Goal: Check status

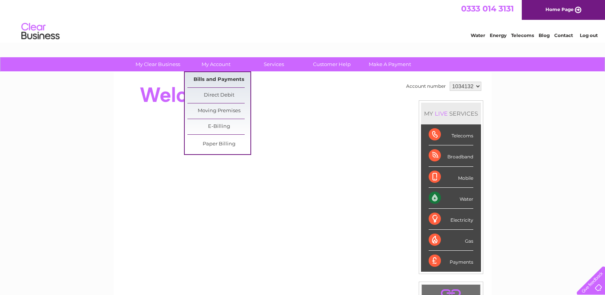
click at [215, 79] on link "Bills and Payments" at bounding box center [219, 79] width 63 height 15
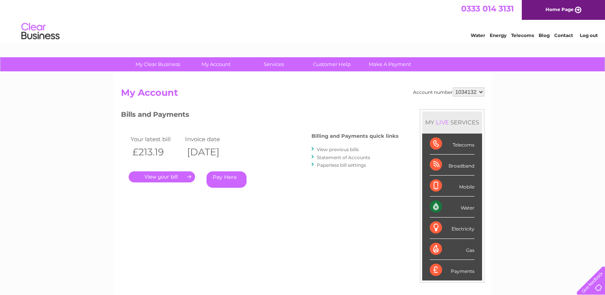
click at [165, 177] on link "." at bounding box center [162, 176] width 66 height 11
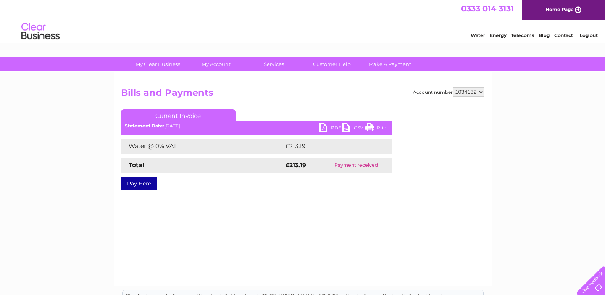
click at [332, 125] on link "PDF" at bounding box center [331, 128] width 23 height 11
